Goal: Task Accomplishment & Management: Manage account settings

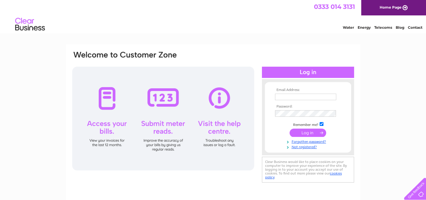
type input "magz@stornowaytrust.org.uk"
click at [315, 132] on input "submit" at bounding box center [307, 133] width 37 height 8
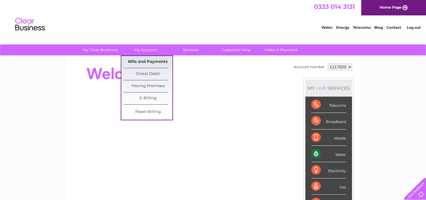
click at [147, 59] on link "Bills and Payments" at bounding box center [147, 62] width 49 height 12
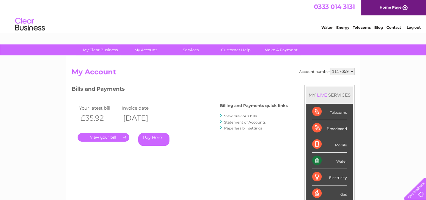
click at [99, 133] on link "." at bounding box center [104, 137] width 52 height 9
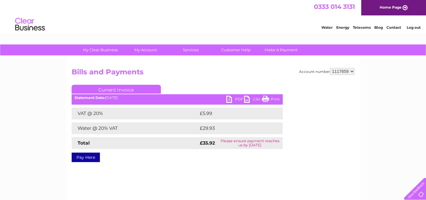
click at [237, 96] on link "PDF" at bounding box center [235, 100] width 18 height 9
